Goal: Task Accomplishment & Management: Use online tool/utility

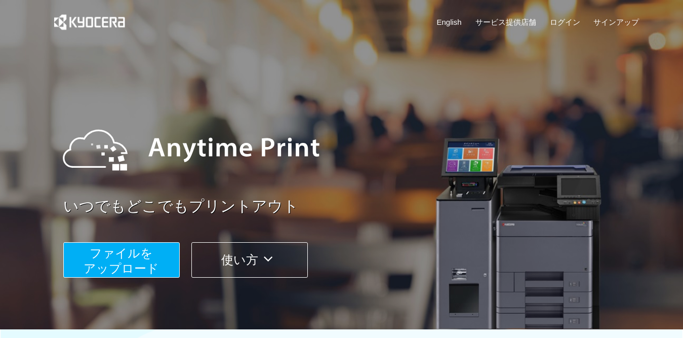
scroll to position [152, 0]
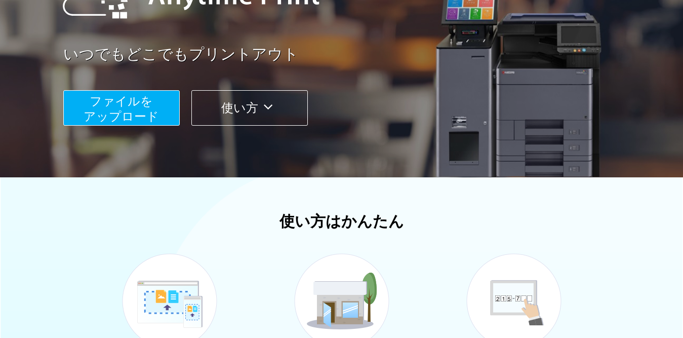
click at [110, 106] on span "ファイルを ​​アップロード" at bounding box center [121, 108] width 75 height 29
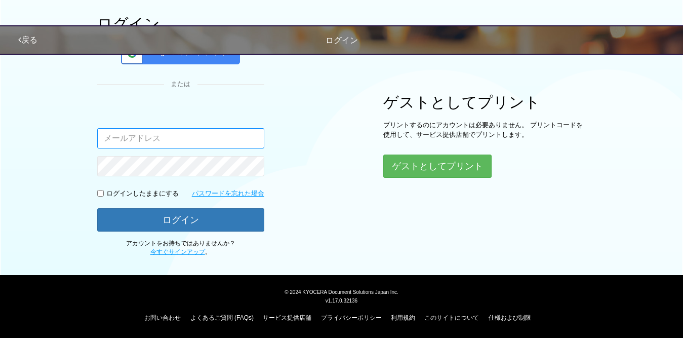
scroll to position [23, 0]
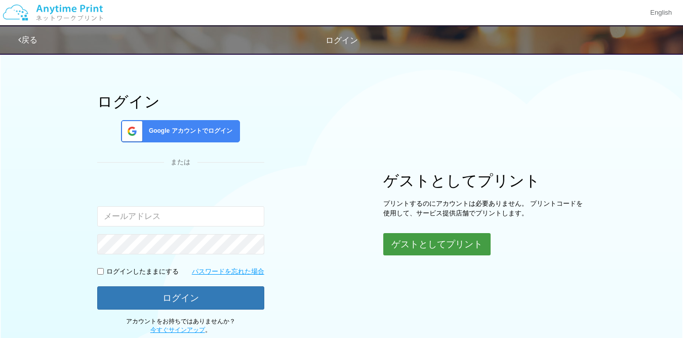
click at [448, 251] on button "ゲストとしてプリント" at bounding box center [436, 244] width 107 height 22
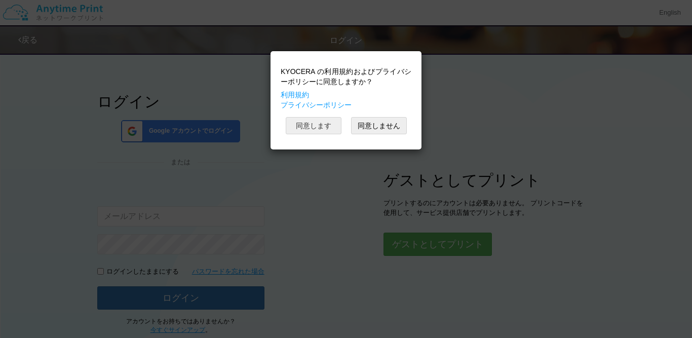
click at [320, 125] on button "同意します" at bounding box center [314, 125] width 56 height 17
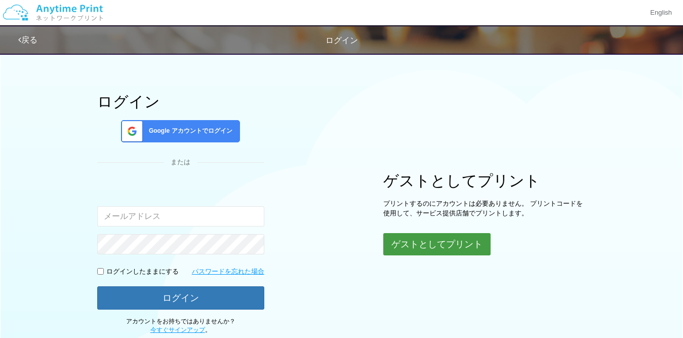
click at [460, 242] on button "ゲストとしてプリント" at bounding box center [436, 244] width 107 height 22
click at [398, 247] on button "ゲストとしてプリント" at bounding box center [436, 244] width 107 height 22
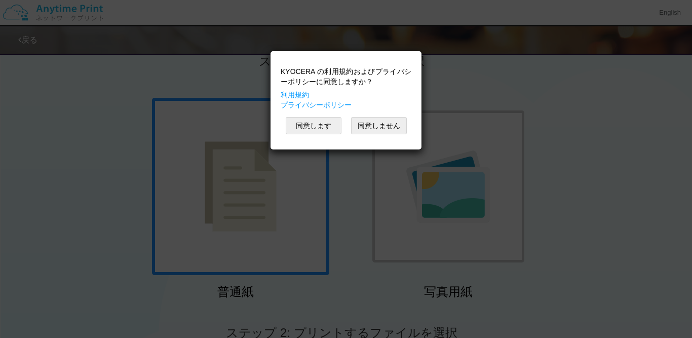
click at [346, 230] on div "KYOCERA の利用規約およびプライバシーポリシーに同意しますか？ 利用規約 プライバシーポリシー 同意します 同意しません" at bounding box center [346, 169] width 692 height 338
click at [327, 125] on button "同意します" at bounding box center [314, 125] width 56 height 17
click at [302, 122] on button "同意します" at bounding box center [314, 125] width 56 height 17
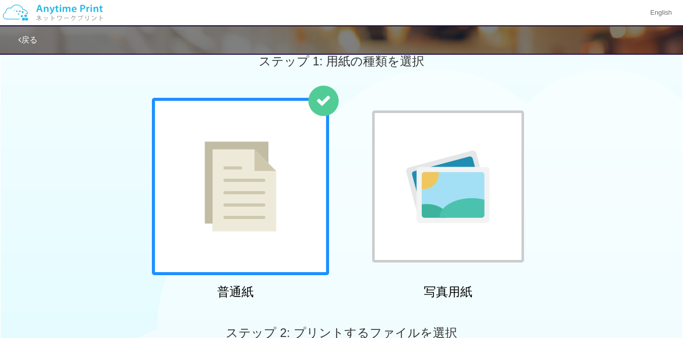
scroll to position [175, 0]
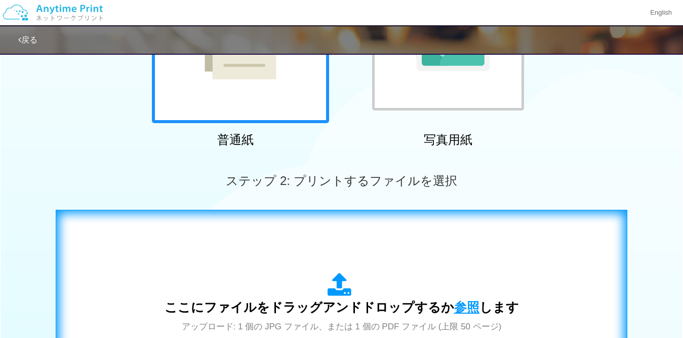
click at [456, 302] on span "参照" at bounding box center [466, 307] width 25 height 14
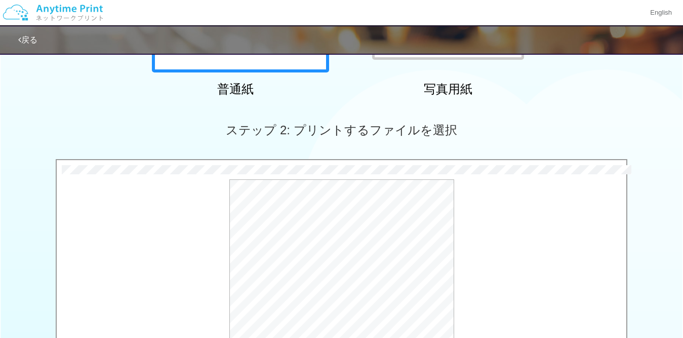
scroll to position [377, 0]
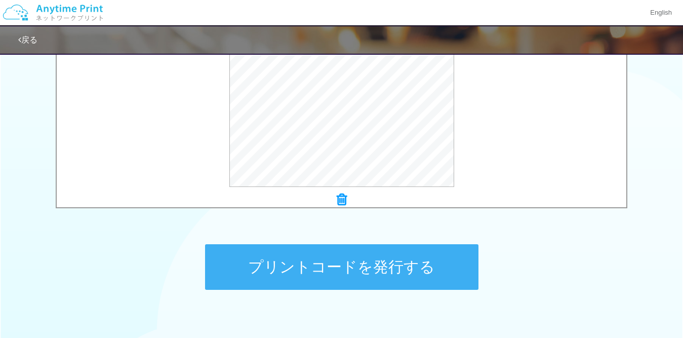
click at [377, 265] on button "プリントコードを発行する" at bounding box center [341, 267] width 273 height 46
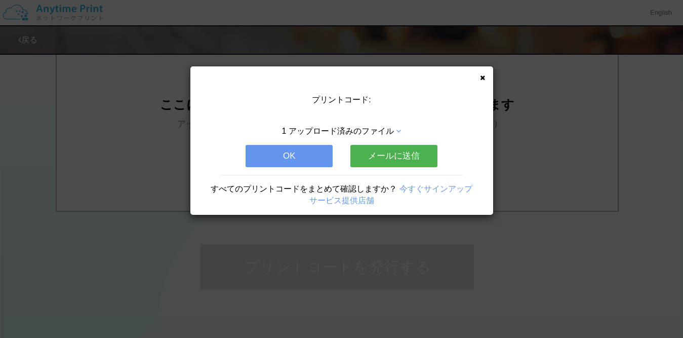
scroll to position [0, 0]
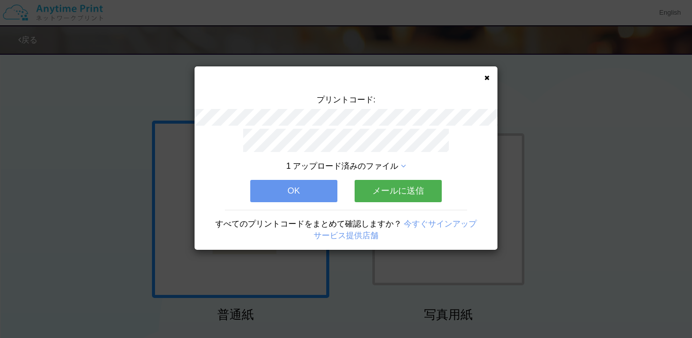
click at [485, 76] on icon at bounding box center [486, 77] width 5 height 7
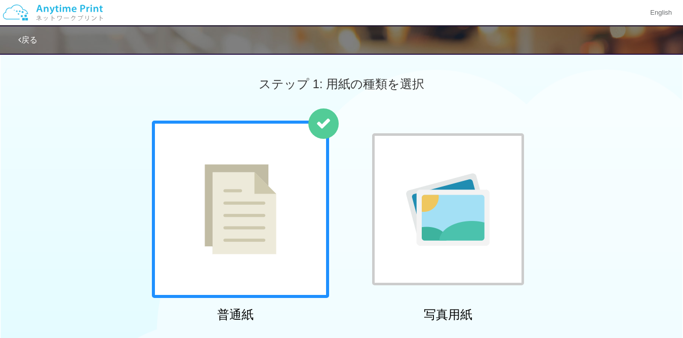
click at [203, 260] on div at bounding box center [240, 208] width 177 height 177
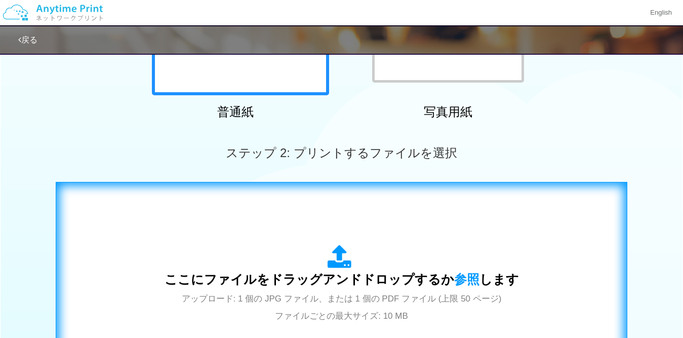
scroll to position [253, 0]
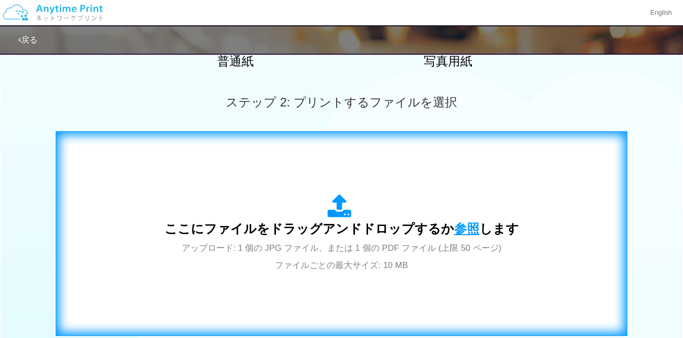
click at [458, 227] on span "参照" at bounding box center [466, 228] width 25 height 14
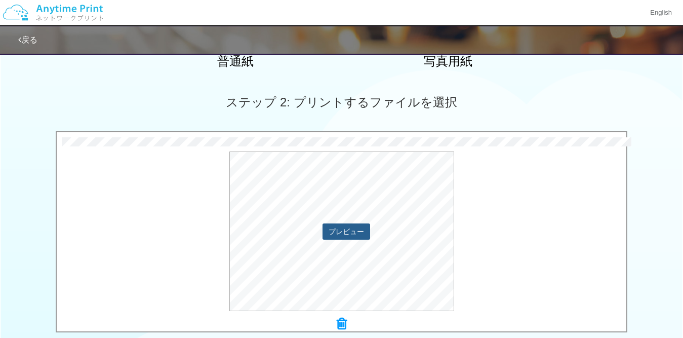
click at [330, 227] on button "プレビュー" at bounding box center [346, 231] width 48 height 16
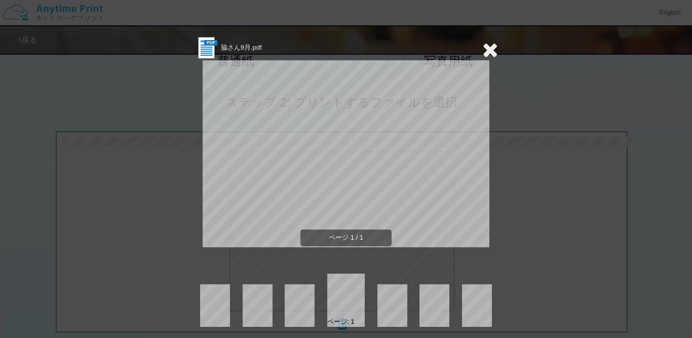
click at [492, 47] on icon at bounding box center [490, 49] width 16 height 20
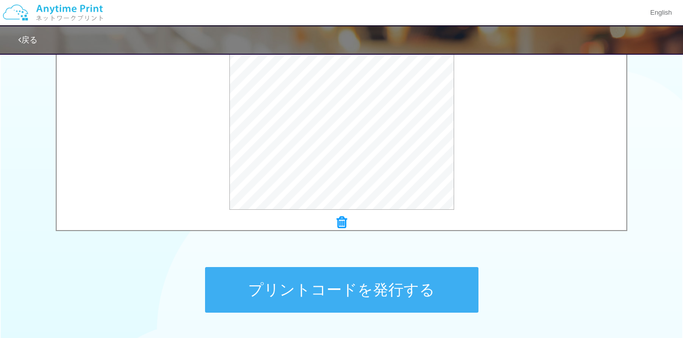
scroll to position [405, 0]
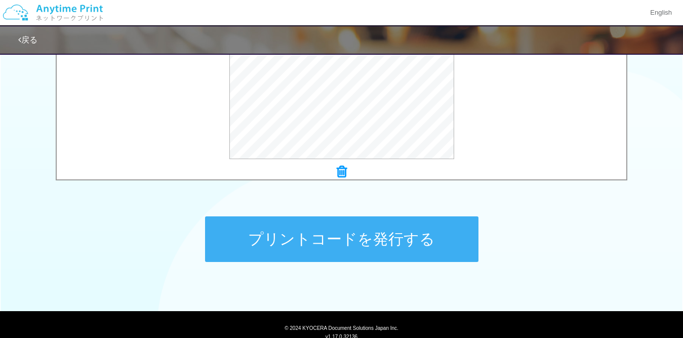
click at [403, 240] on button "プリントコードを発行する" at bounding box center [341, 239] width 273 height 46
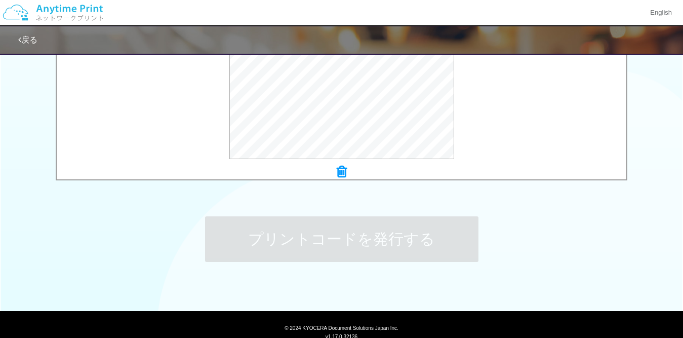
scroll to position [0, 0]
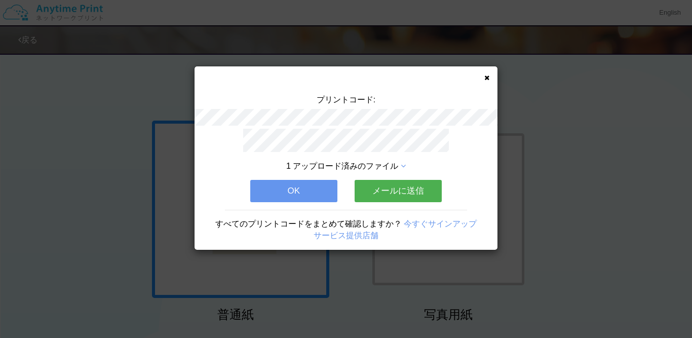
click at [487, 76] on icon at bounding box center [486, 77] width 5 height 7
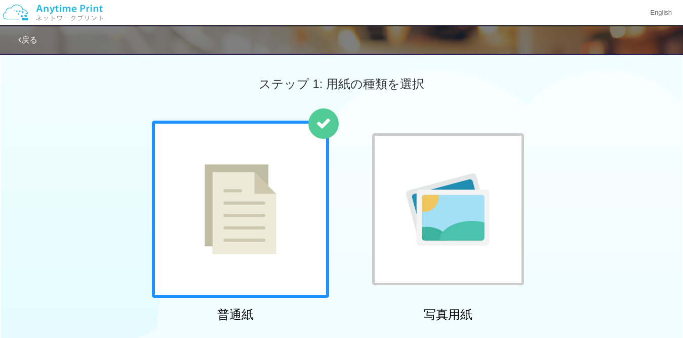
scroll to position [202, 0]
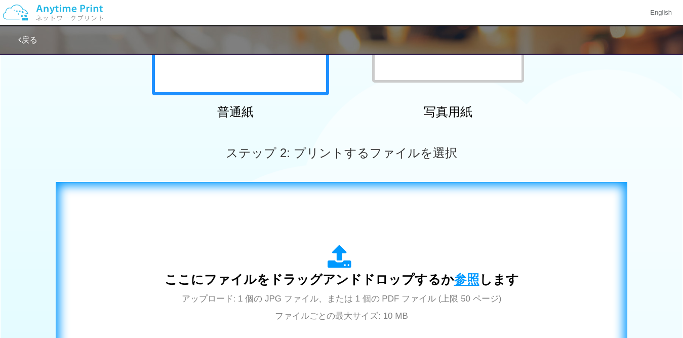
click at [462, 280] on span "参照" at bounding box center [466, 279] width 25 height 14
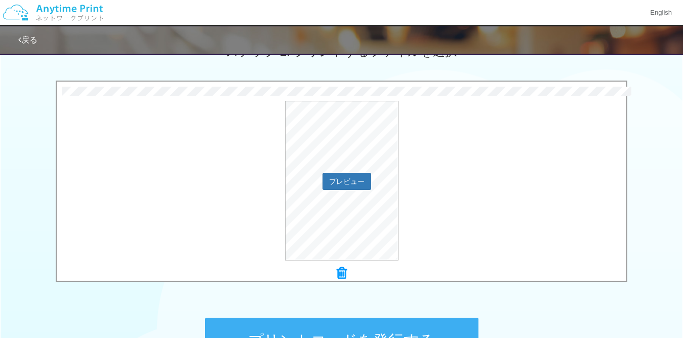
scroll to position [354, 0]
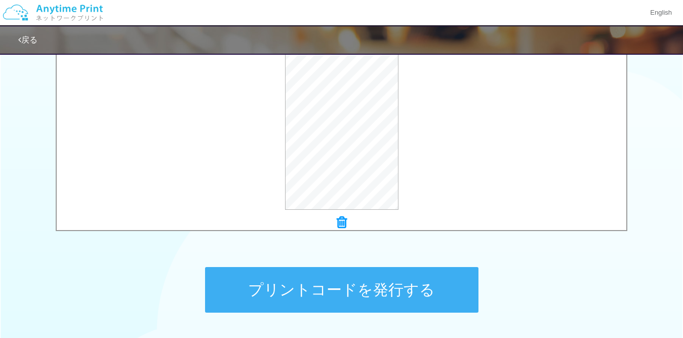
click at [387, 289] on button "プリントコードを発行する" at bounding box center [341, 290] width 273 height 46
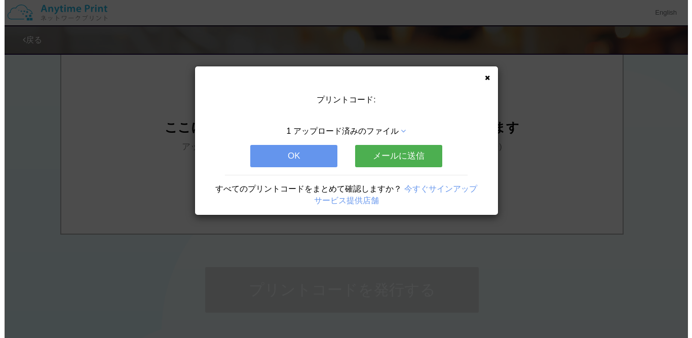
scroll to position [0, 0]
